Goal: Check status: Check status

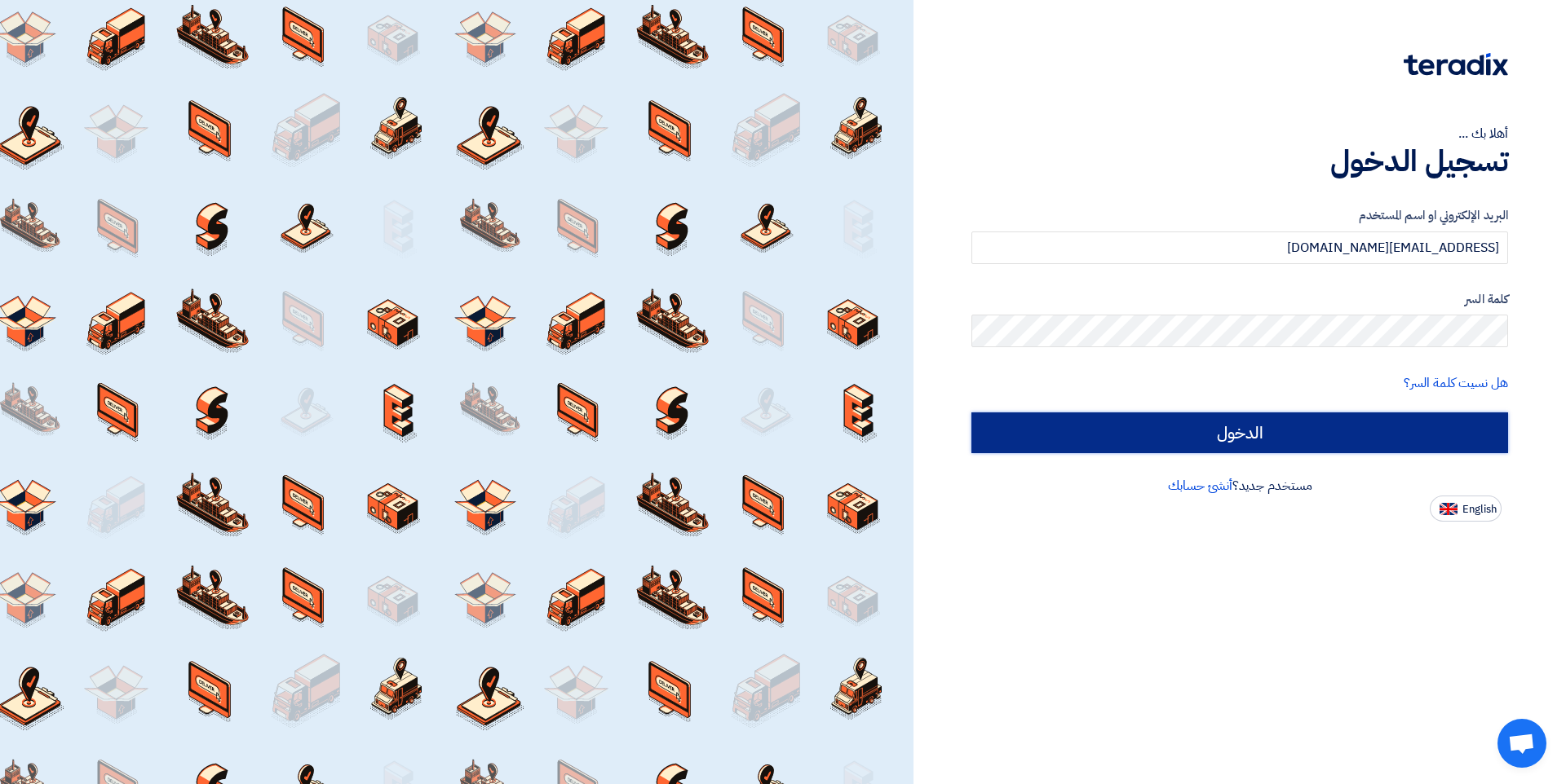
click at [1249, 436] on input "الدخول" at bounding box center [1240, 432] width 537 height 40
type input "Sign in"
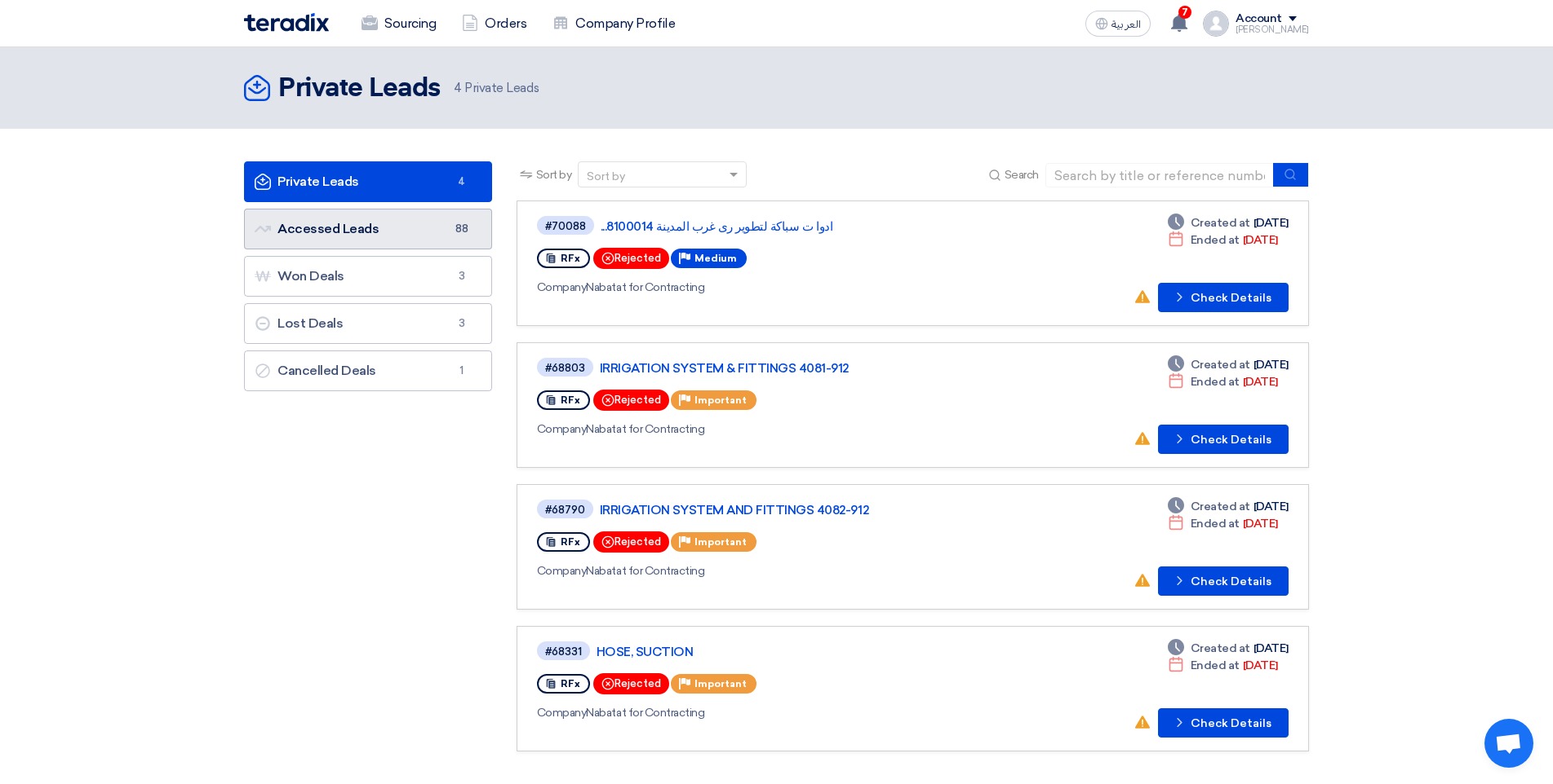
click at [409, 227] on link "Accessed Leads Accessed Leads 88" at bounding box center [368, 228] width 248 height 40
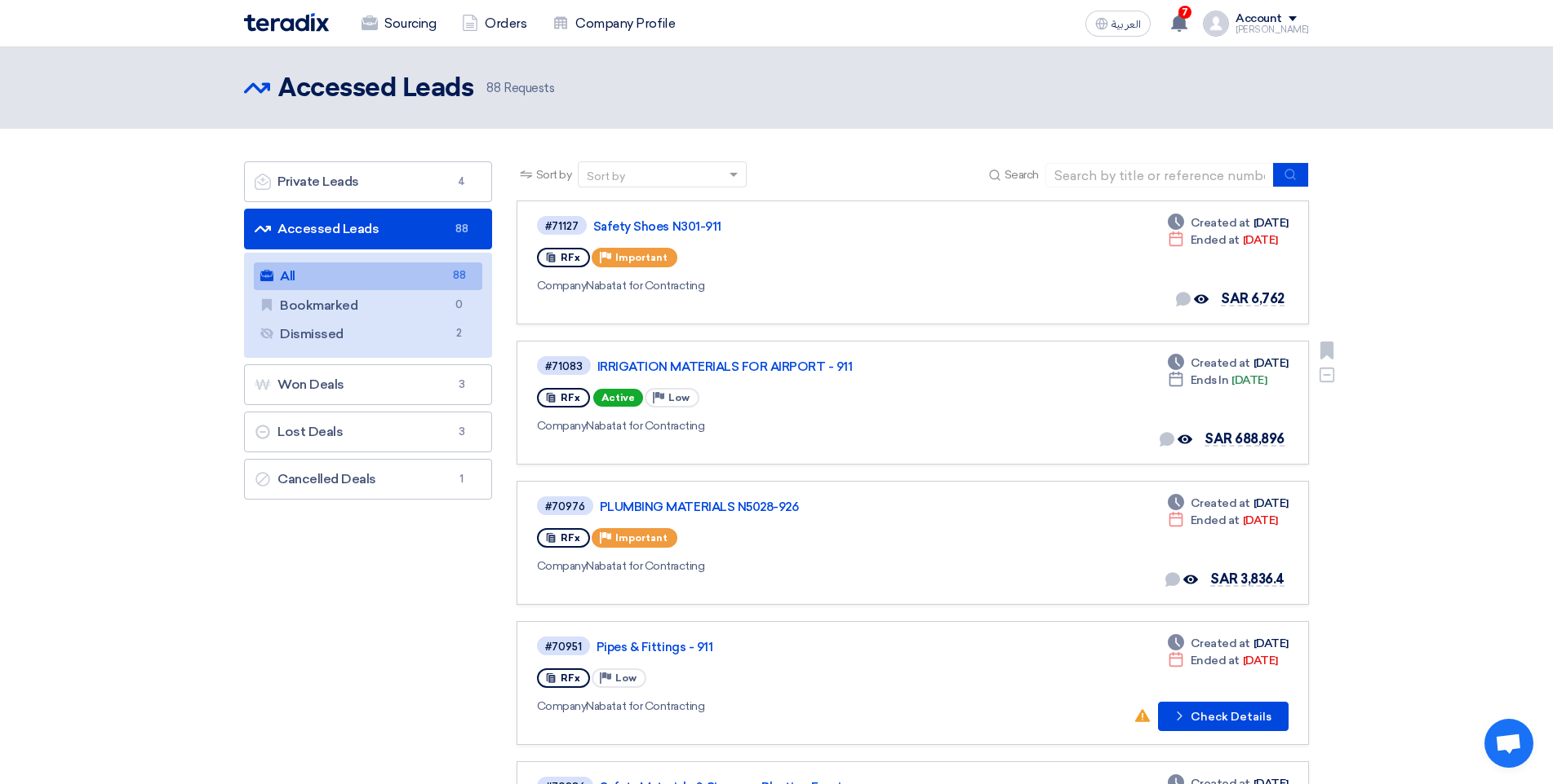
click at [845, 379] on div "#71083 IRRIGATION MATERIALS FOR AIRPORT - 911 RFx Active Priority Low Company N…" at bounding box center [772, 402] width 471 height 96
click at [833, 359] on link "IRRIGATION MATERIALS FOR AIRPORT - 911" at bounding box center [801, 367] width 408 height 15
